Goal: Task Accomplishment & Management: Use online tool/utility

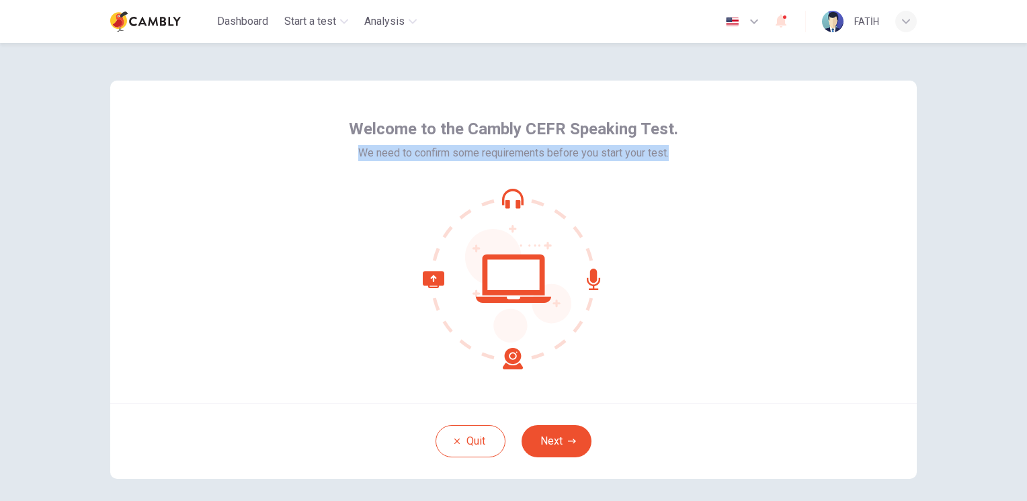
drag, startPoint x: 343, startPoint y: 152, endPoint x: 672, endPoint y: 157, distance: 329.2
click at [672, 157] on div "Welcome to the Cambly CEFR Speaking Test. We need to confirm some requirements …" at bounding box center [513, 242] width 806 height 322
drag, startPoint x: 672, startPoint y: 157, endPoint x: 658, endPoint y: 155, distance: 13.6
copy span "We need to confirm some requirements before you start your test."
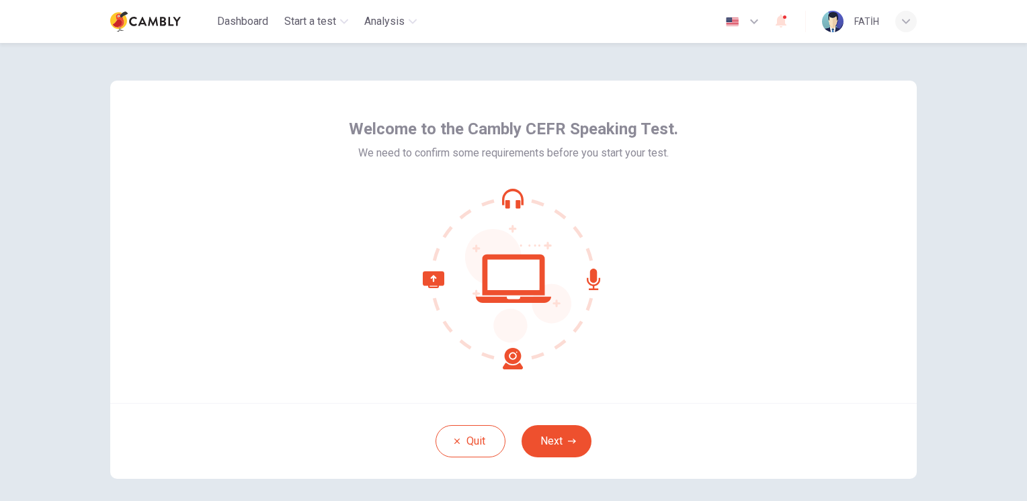
click at [640, 252] on div at bounding box center [513, 278] width 329 height 181
click at [546, 442] on button "Next" at bounding box center [556, 441] width 70 height 32
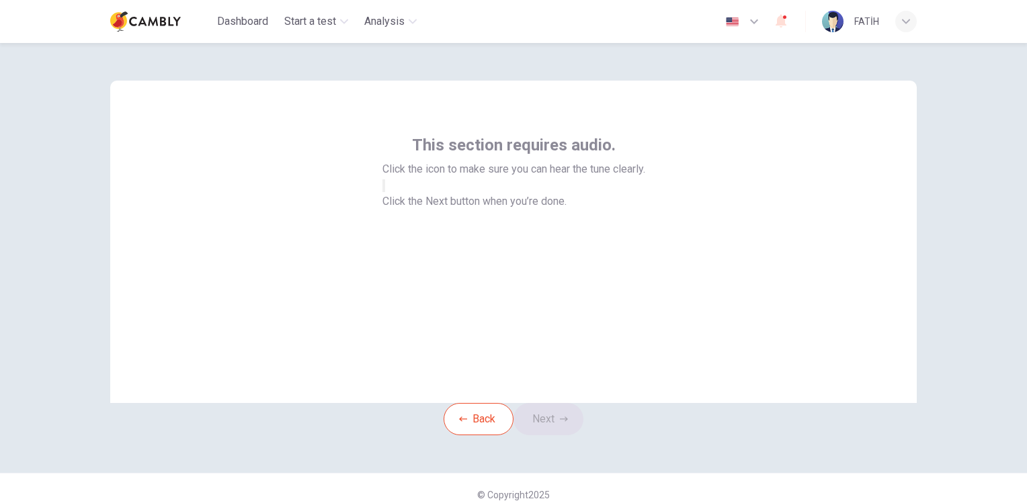
click at [566, 208] on span "Click the Next button when you’re done." at bounding box center [474, 201] width 184 height 13
click at [385, 192] on button "button" at bounding box center [383, 185] width 3 height 13
click at [554, 435] on button "Next" at bounding box center [548, 419] width 70 height 32
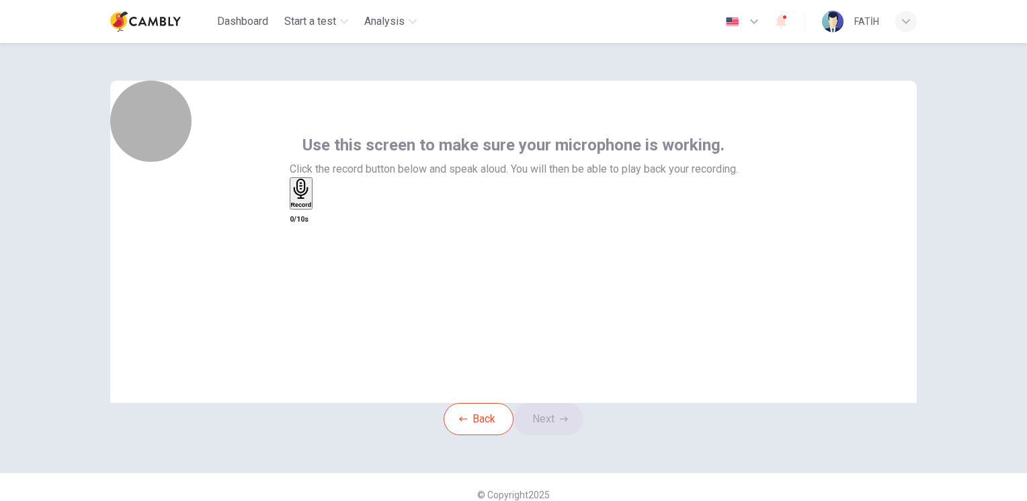
click at [312, 200] on icon "button" at bounding box center [301, 189] width 21 height 21
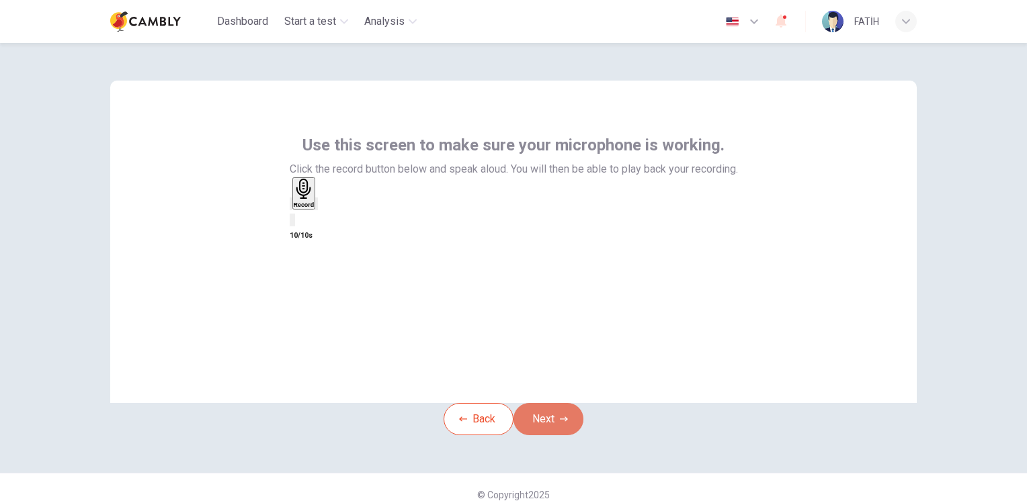
click at [546, 435] on button "Next" at bounding box center [548, 419] width 70 height 32
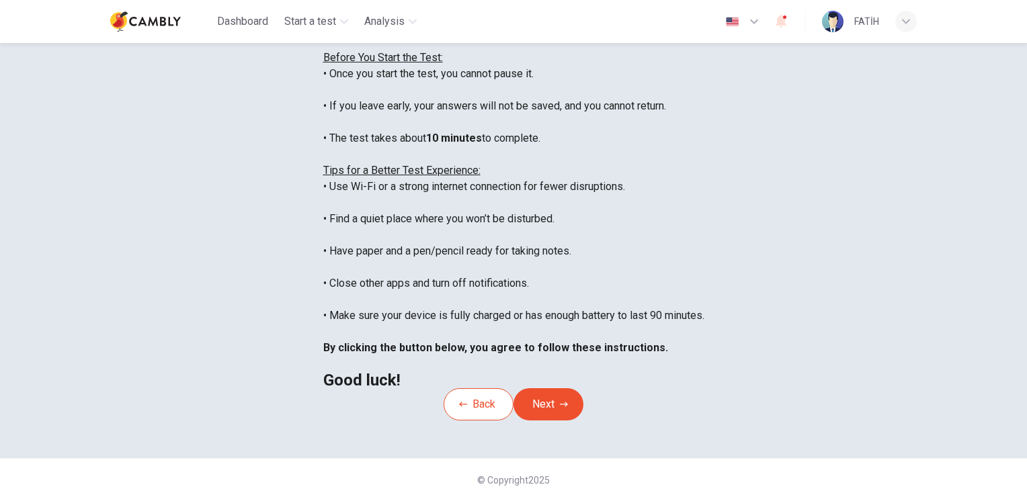
scroll to position [245, 0]
click at [555, 388] on button "Next" at bounding box center [548, 404] width 70 height 32
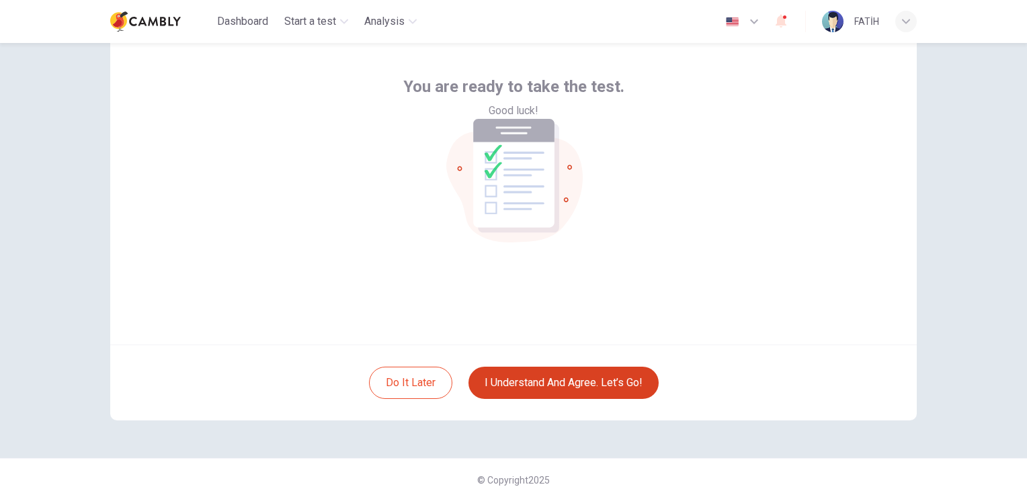
scroll to position [58, 0]
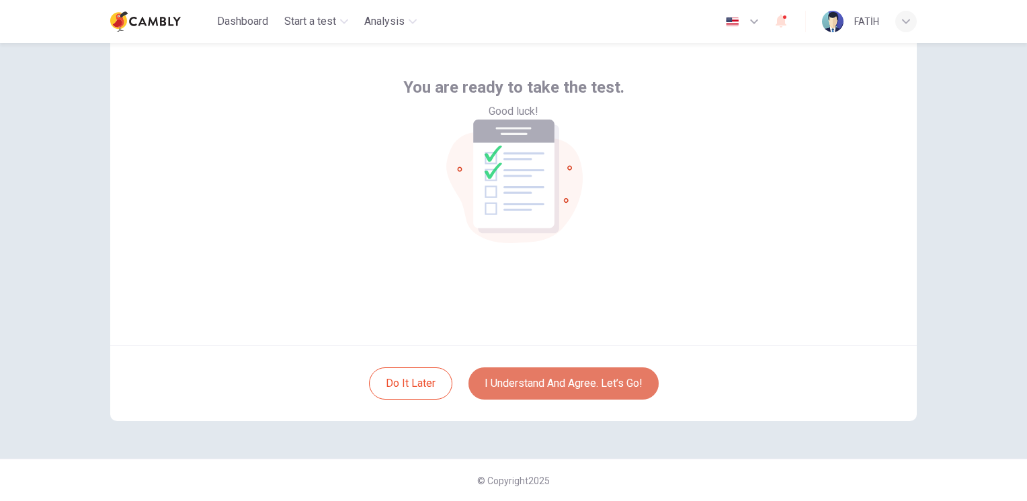
click at [575, 388] on button "I understand and agree. Let’s go!" at bounding box center [563, 383] width 190 height 32
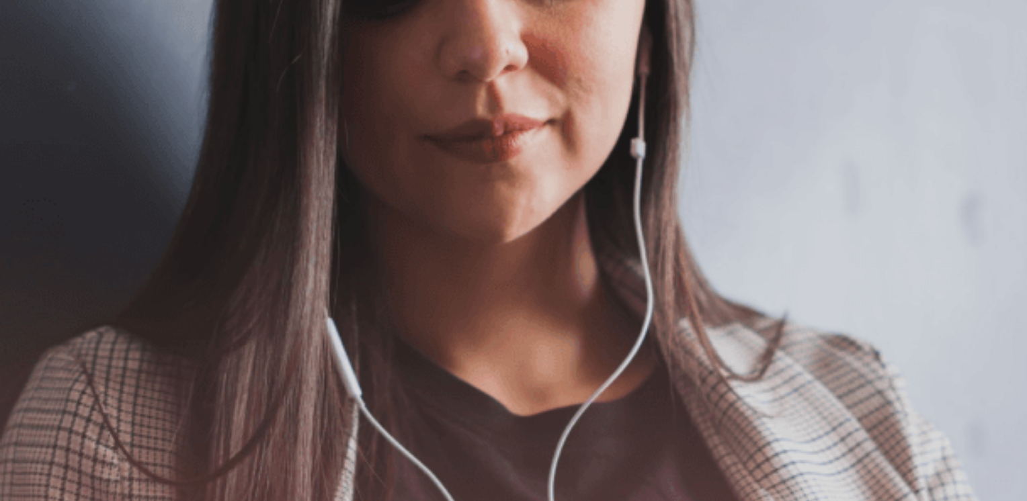
scroll to position [224, 0]
drag, startPoint x: 1014, startPoint y: 298, endPoint x: 1027, endPoint y: 292, distance: 14.4
click at [1026, 292] on html "This site uses cookies, as explained in our Privacy Policy . If you agree to th…" at bounding box center [513, 250] width 1027 height 501
click at [38, 69] on button "Continue" at bounding box center [19, 94] width 38 height 50
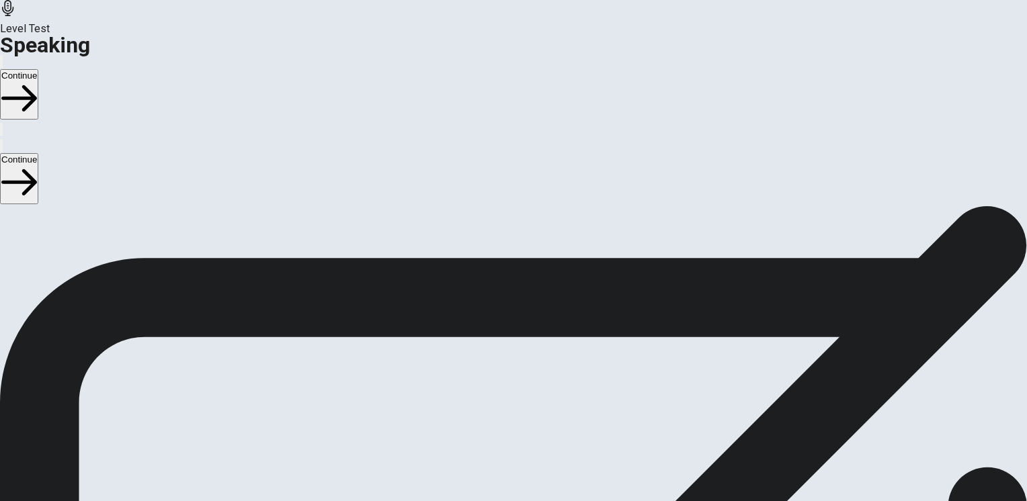
scroll to position [173, 0]
click at [541, 300] on button "Record Again" at bounding box center [513, 333] width 56 height 66
click at [537, 263] on div "Stop Recording" at bounding box center [514, 348] width 48 height 171
click at [497, 312] on icon "Play Audio" at bounding box center [497, 312] width 0 height 0
click at [38, 69] on button "Continue" at bounding box center [19, 94] width 38 height 50
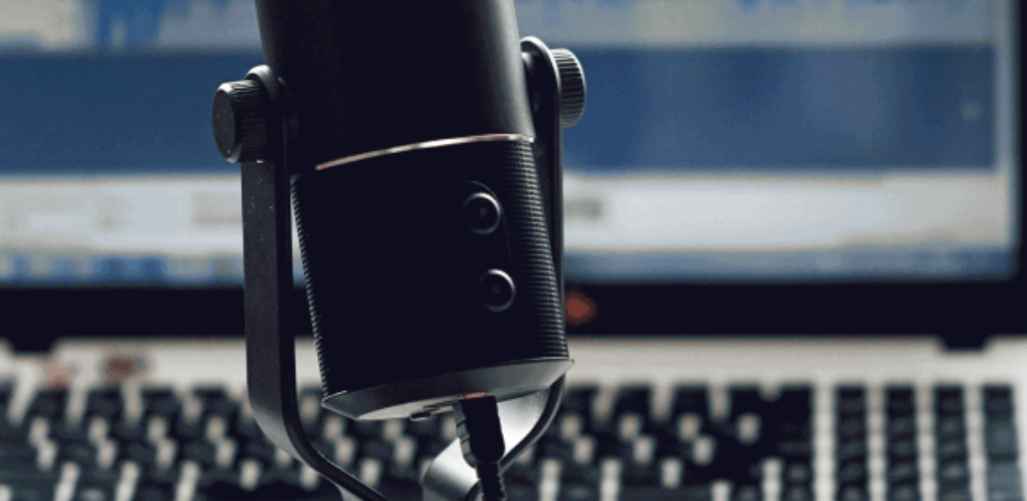
drag, startPoint x: 137, startPoint y: 210, endPoint x: 289, endPoint y: 210, distance: 151.8
click at [289, 178] on div "CEFR Speaking Test The Speaking Test will start now. There are 3 questions in t…" at bounding box center [513, 105] width 1027 height 145
drag, startPoint x: 289, startPoint y: 210, endPoint x: 322, endPoint y: 379, distance: 171.9
click at [322, 178] on div "CEFR Speaking Test The Speaking Test will start now. There are 3 questions in t…" at bounding box center [513, 105] width 1027 height 145
click at [38, 69] on button "Continue" at bounding box center [19, 94] width 38 height 50
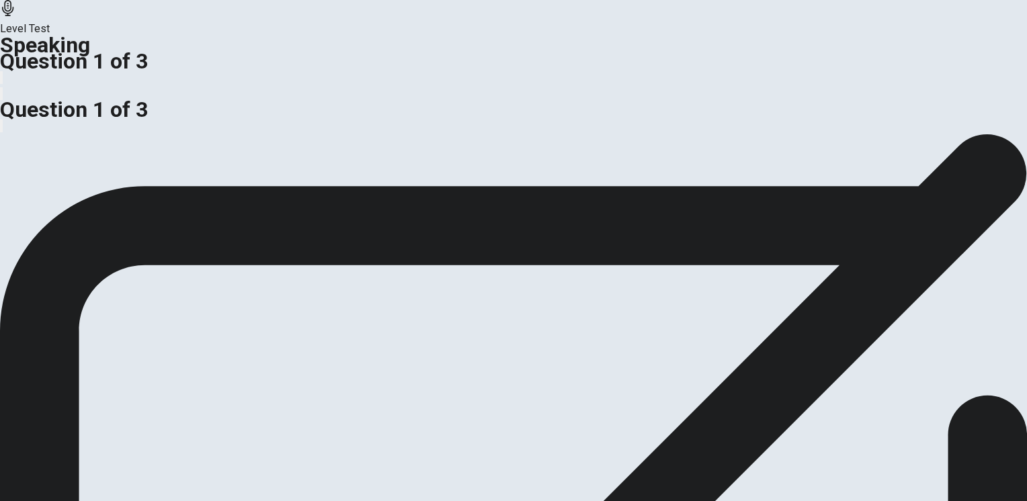
drag, startPoint x: 433, startPoint y: 151, endPoint x: 227, endPoint y: 146, distance: 205.6
click at [227, 73] on span "Some argue that email has made communication among people less personal. Others…" at bounding box center [295, 66] width 590 height 13
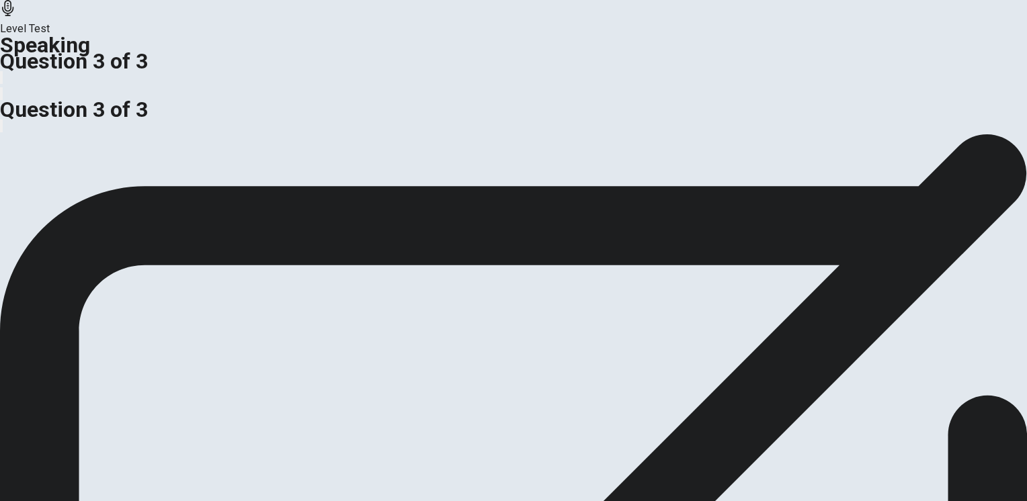
drag, startPoint x: 227, startPoint y: 146, endPoint x: 359, endPoint y: 148, distance: 132.4
click at [359, 73] on span "Some argue that email has made communication among people less personal. Others…" at bounding box center [295, 66] width 590 height 13
drag, startPoint x: 142, startPoint y: 140, endPoint x: 405, endPoint y: 163, distance: 263.7
click at [405, 91] on div "Some argue that email has made communication among people less personal. Others…" at bounding box center [513, 74] width 1027 height 32
drag, startPoint x: 426, startPoint y: 160, endPoint x: 390, endPoint y: 254, distance: 100.8
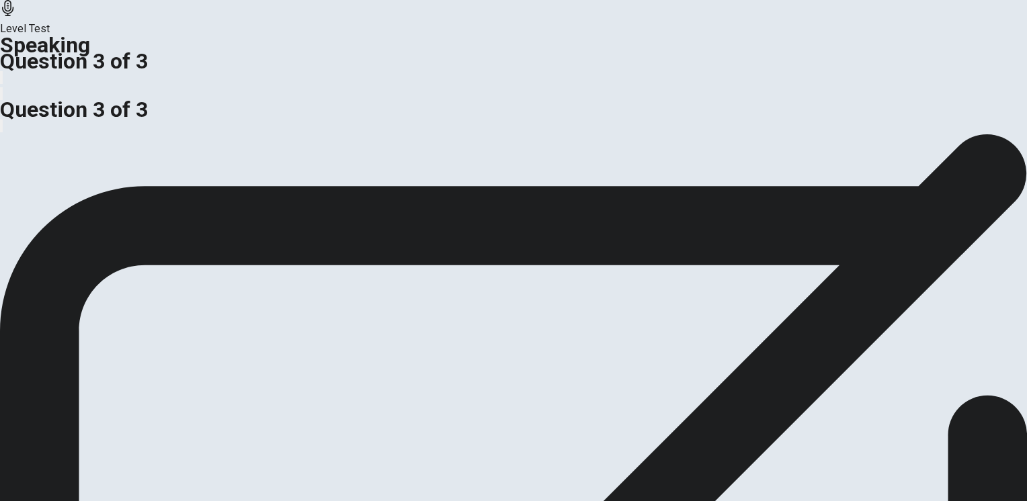
click at [390, 91] on div "Some argue that email has made communication among people less personal. Others…" at bounding box center [513, 74] width 1027 height 32
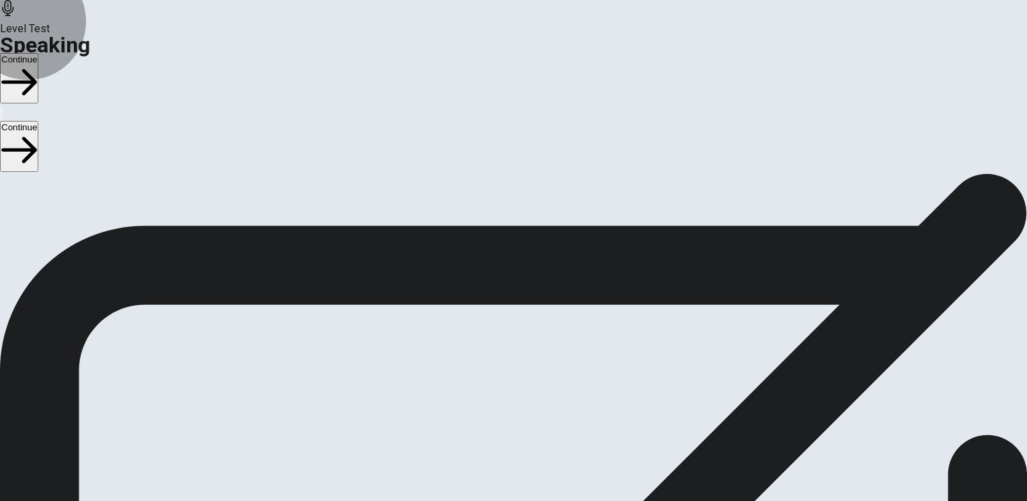
click at [38, 53] on button "Continue" at bounding box center [19, 78] width 38 height 50
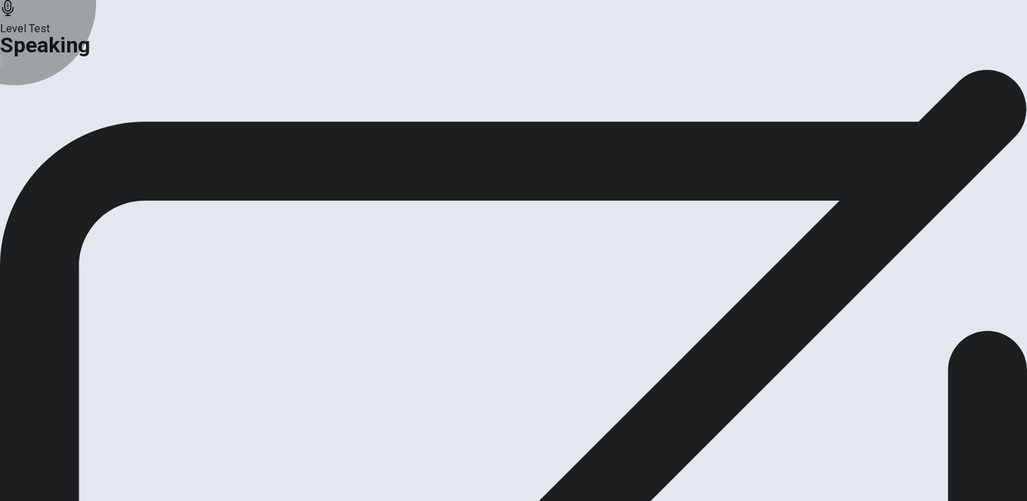
click at [107, 168] on button "Continue" at bounding box center [79, 159] width 54 height 18
